Goal: Task Accomplishment & Management: Manage account settings

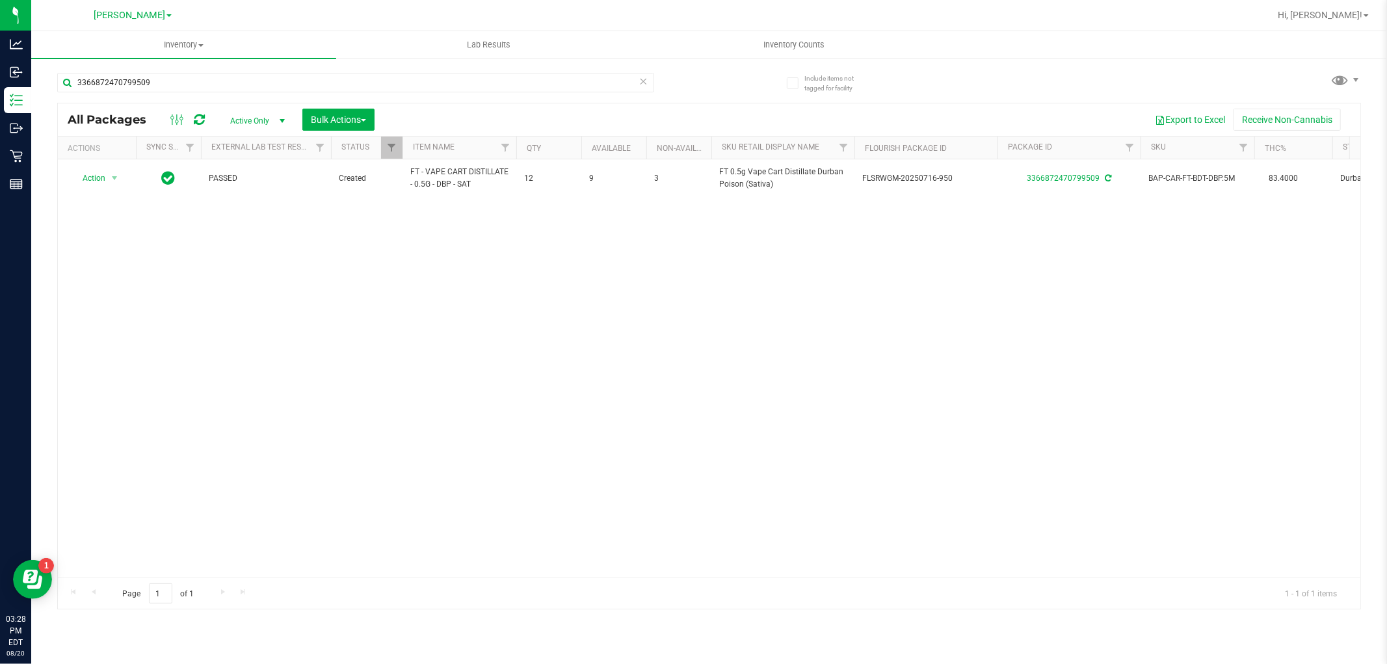
click at [1337, 22] on div "Hi, [PERSON_NAME]!" at bounding box center [1322, 15] width 101 height 23
click at [1348, 10] on span "Hi, [PERSON_NAME]!" at bounding box center [1320, 15] width 85 height 10
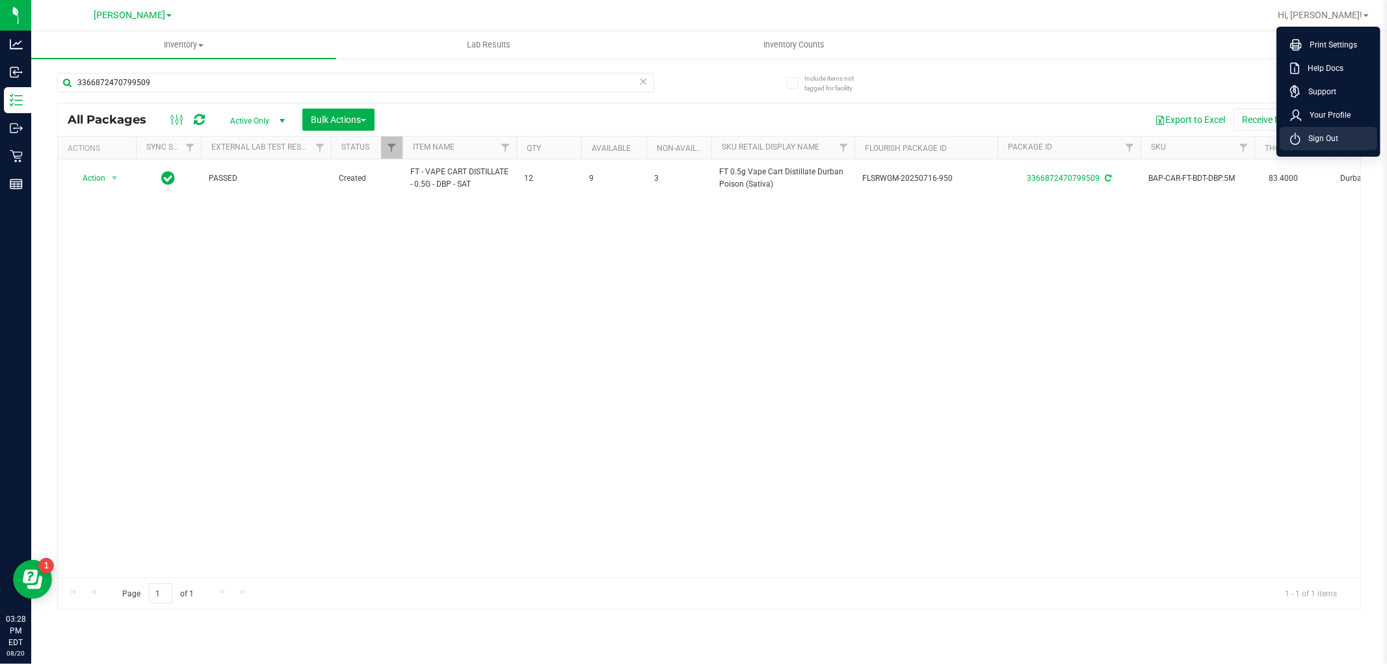
click at [1335, 140] on span "Sign Out" at bounding box center [1319, 138] width 38 height 13
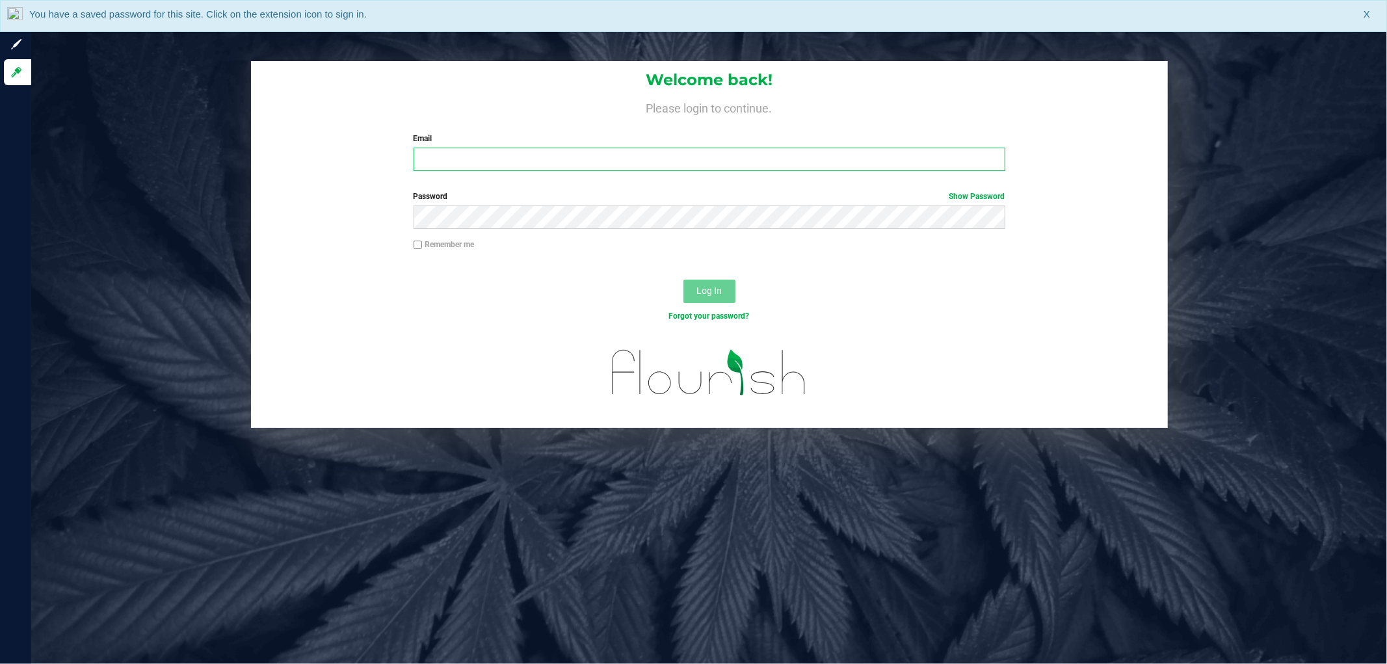
click at [802, 166] on input "Email" at bounding box center [709, 159] width 592 height 23
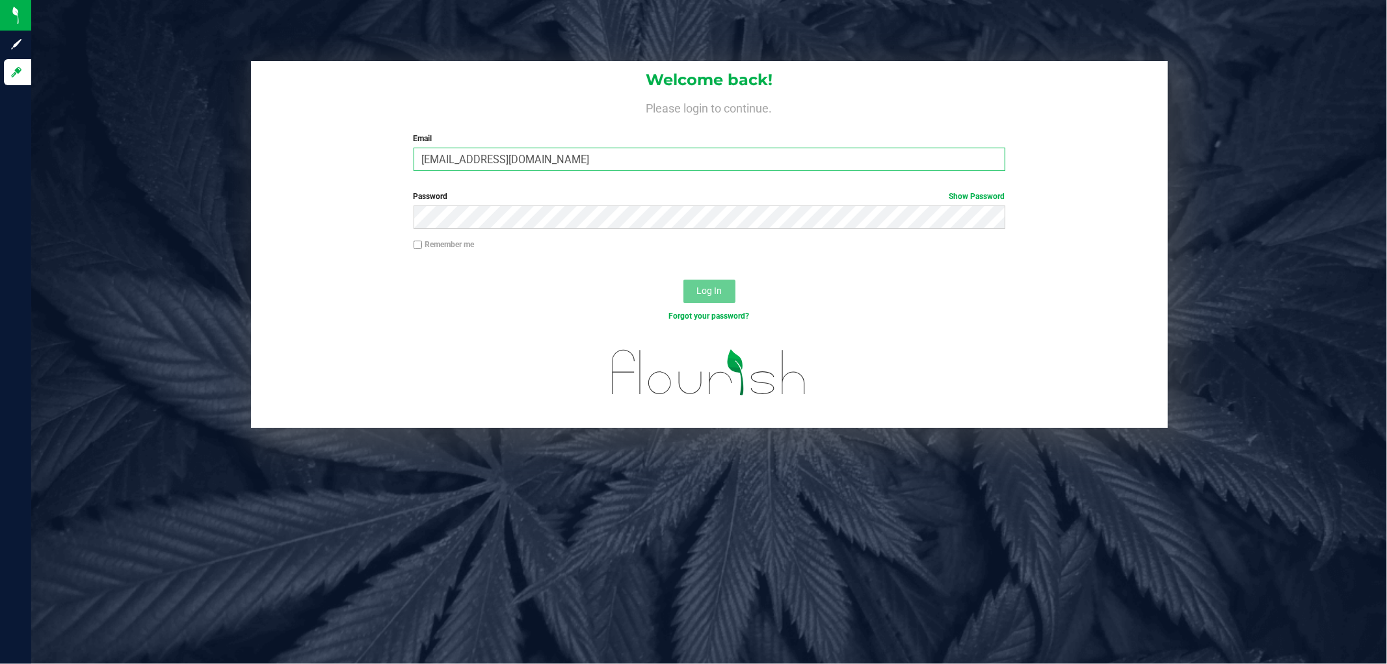
type input "[EMAIL_ADDRESS][DOMAIN_NAME]"
click at [683, 280] on button "Log In" at bounding box center [709, 291] width 52 height 23
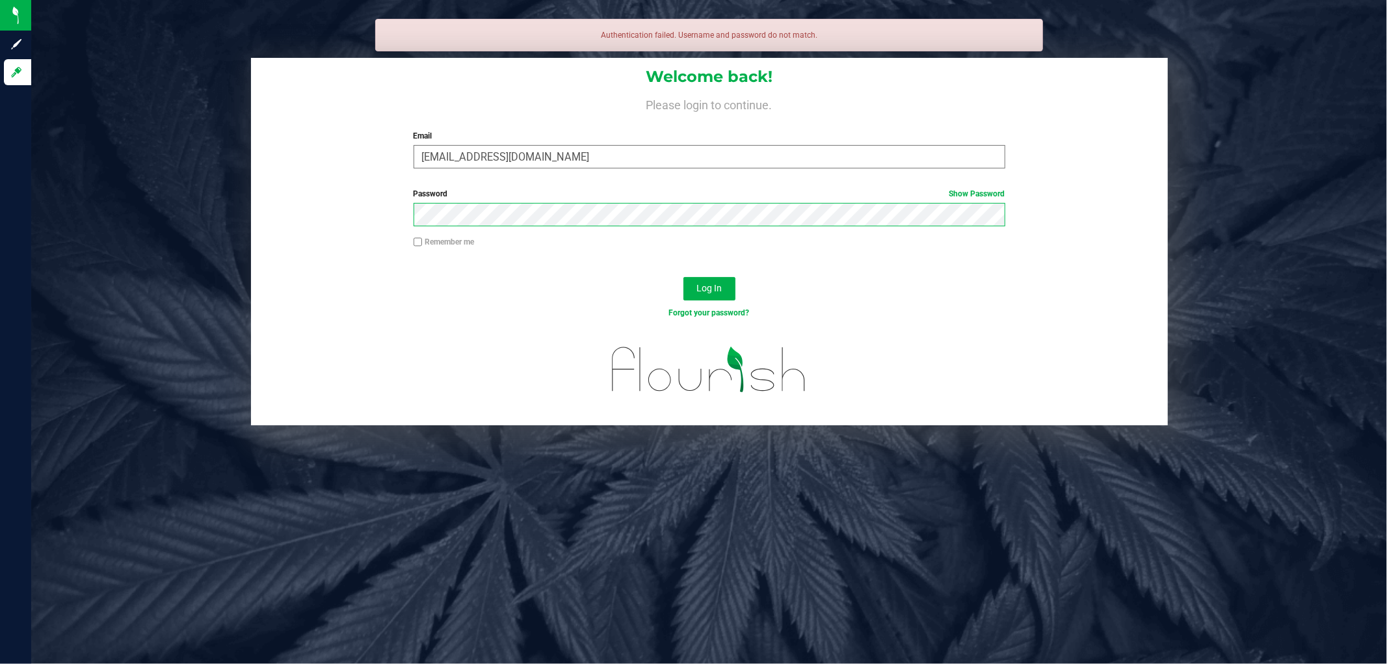
click at [683, 277] on button "Log In" at bounding box center [709, 288] width 52 height 23
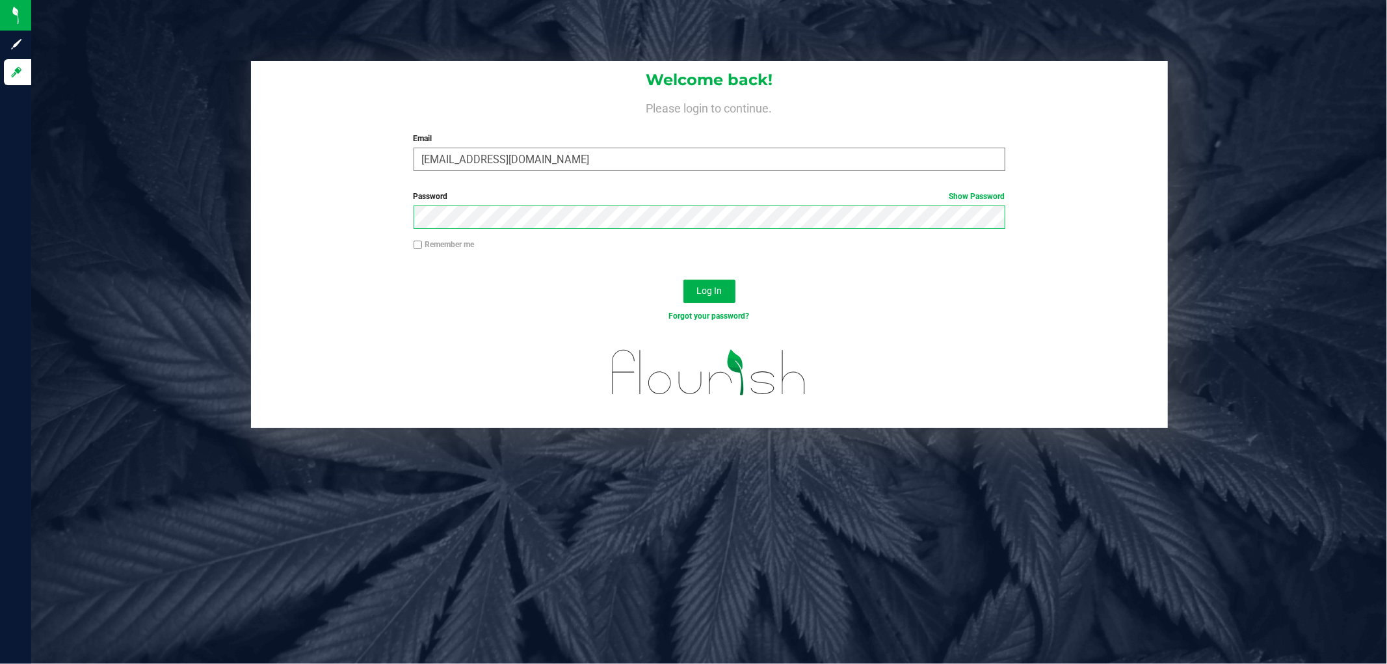
click at [683, 280] on button "Log In" at bounding box center [709, 291] width 52 height 23
